Goal: Navigation & Orientation: Find specific page/section

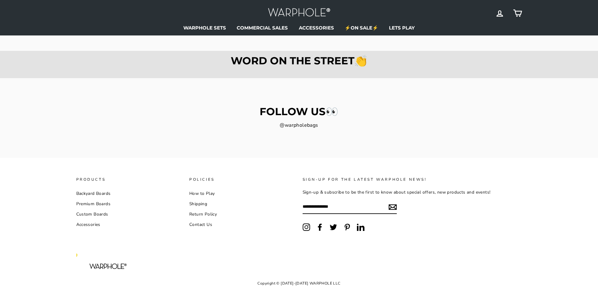
scroll to position [903, 0]
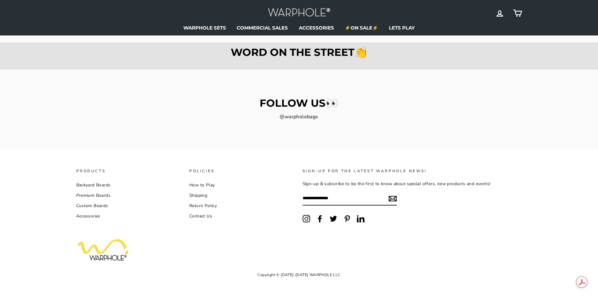
click at [89, 186] on link "Backyard Boards" at bounding box center [93, 185] width 35 height 9
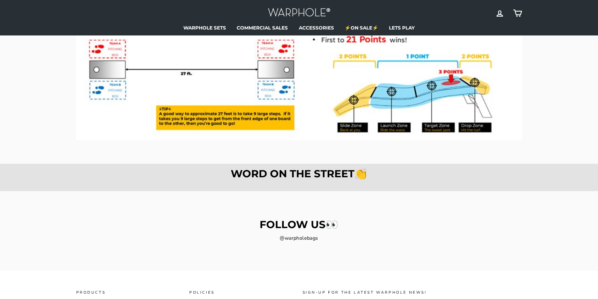
scroll to position [778, 0]
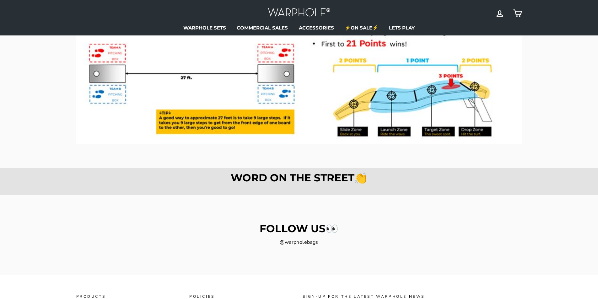
click at [214, 29] on link "WARPHOLE SETS" at bounding box center [205, 27] width 52 height 9
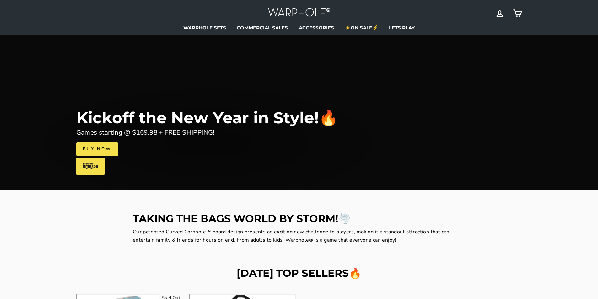
scroll to position [0, 0]
